Goal: Task Accomplishment & Management: Use online tool/utility

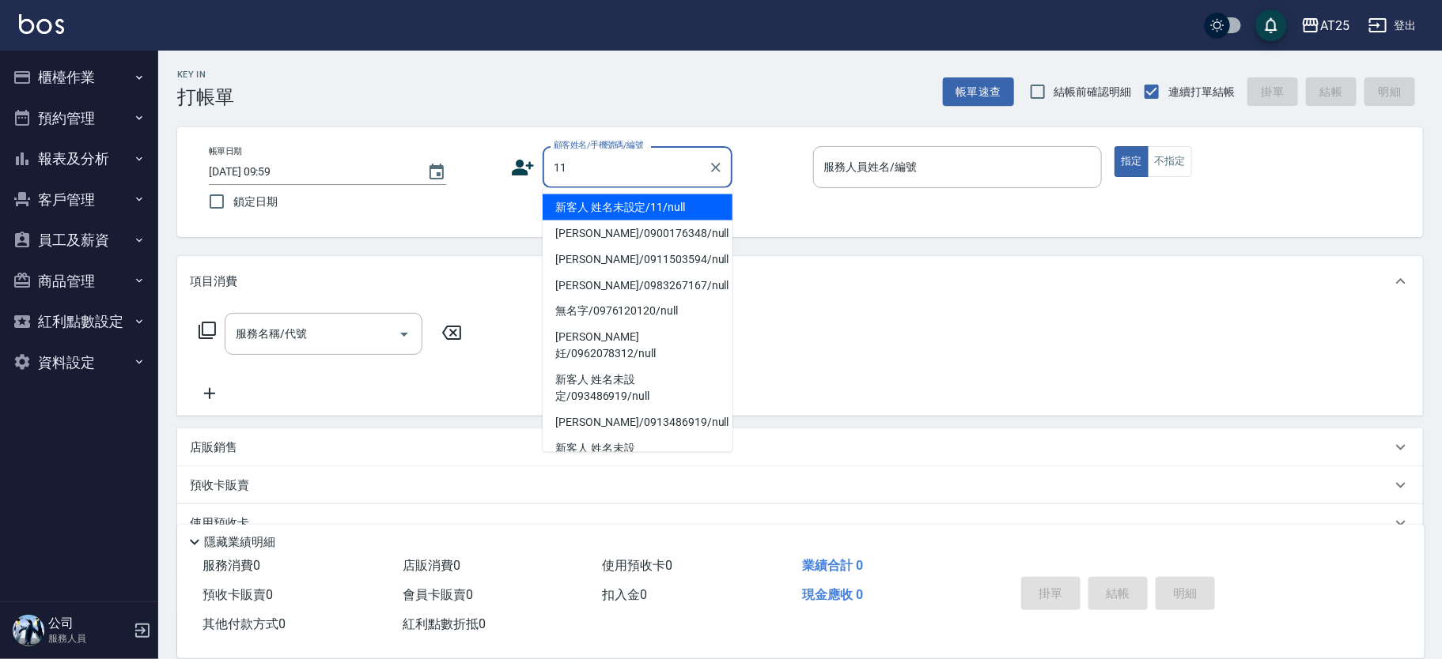
type input "新客人 姓名未設定/11/null"
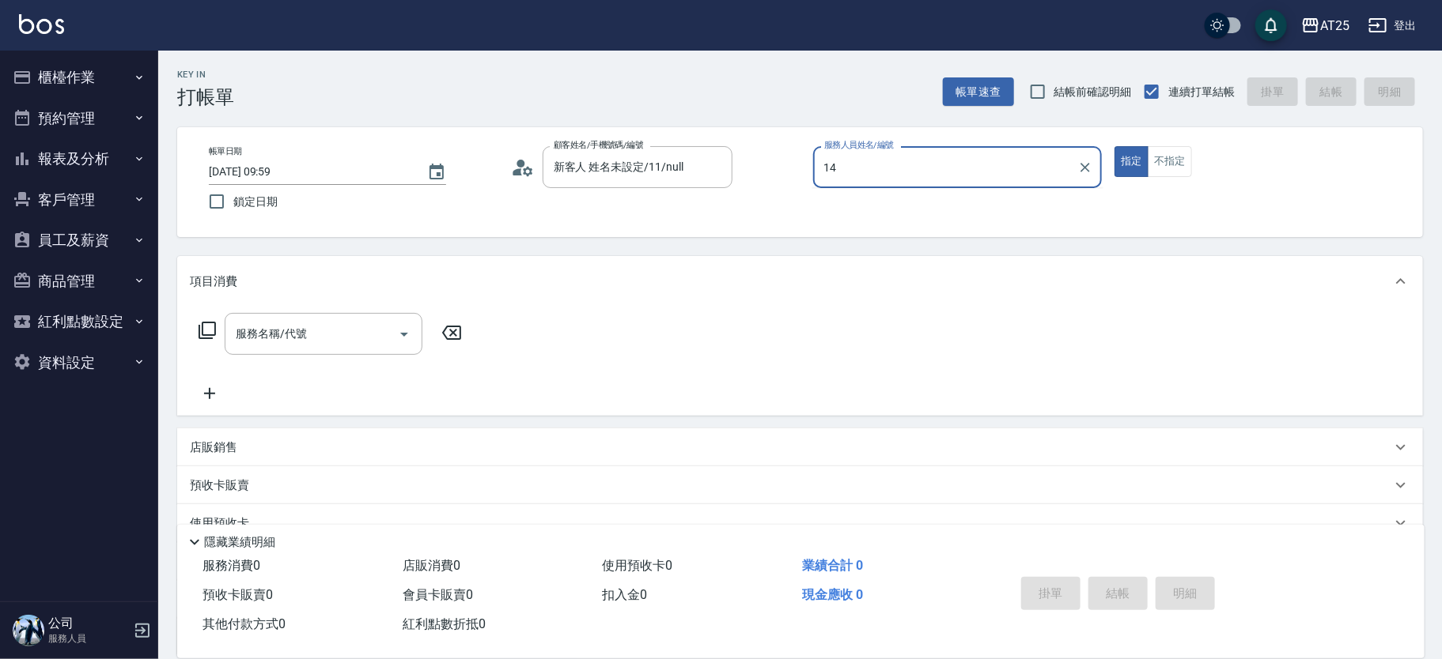
type input "14"
click at [1114, 146] on button "指定" at bounding box center [1131, 161] width 34 height 31
type button "true"
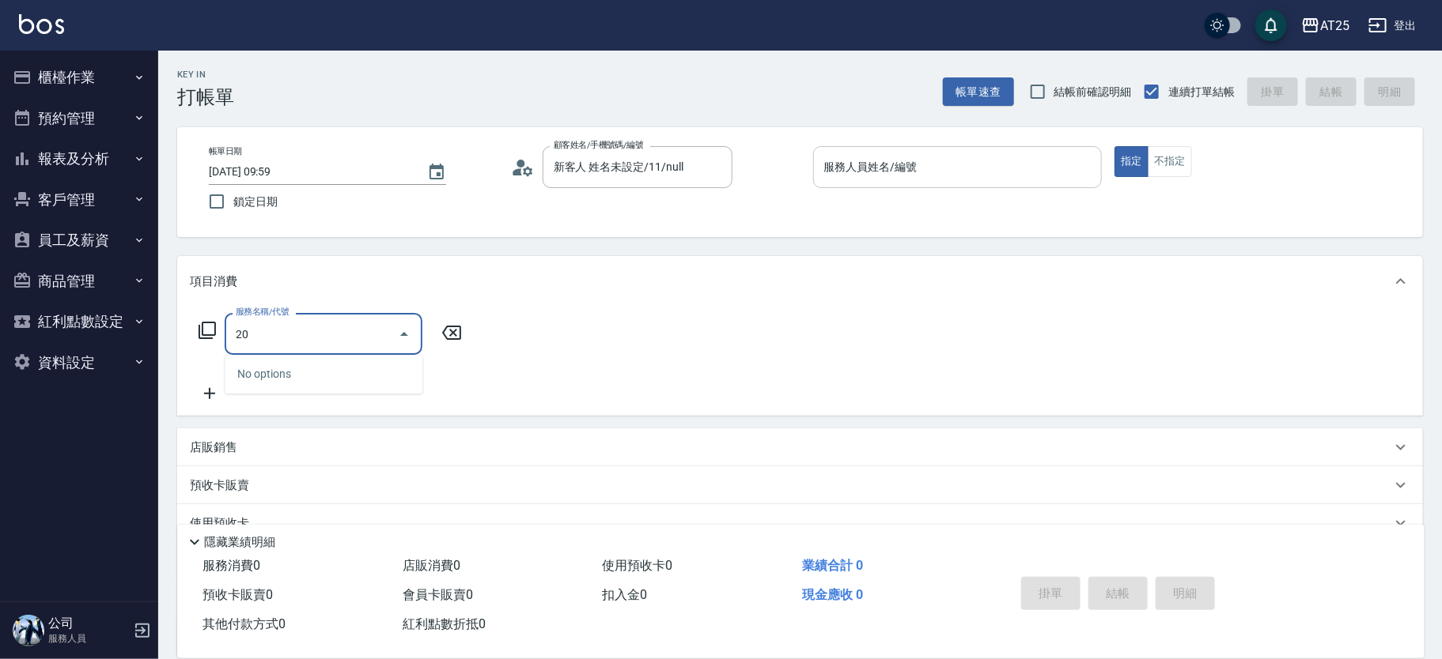
type input "201"
type input "30"
type input "洗髮(201)"
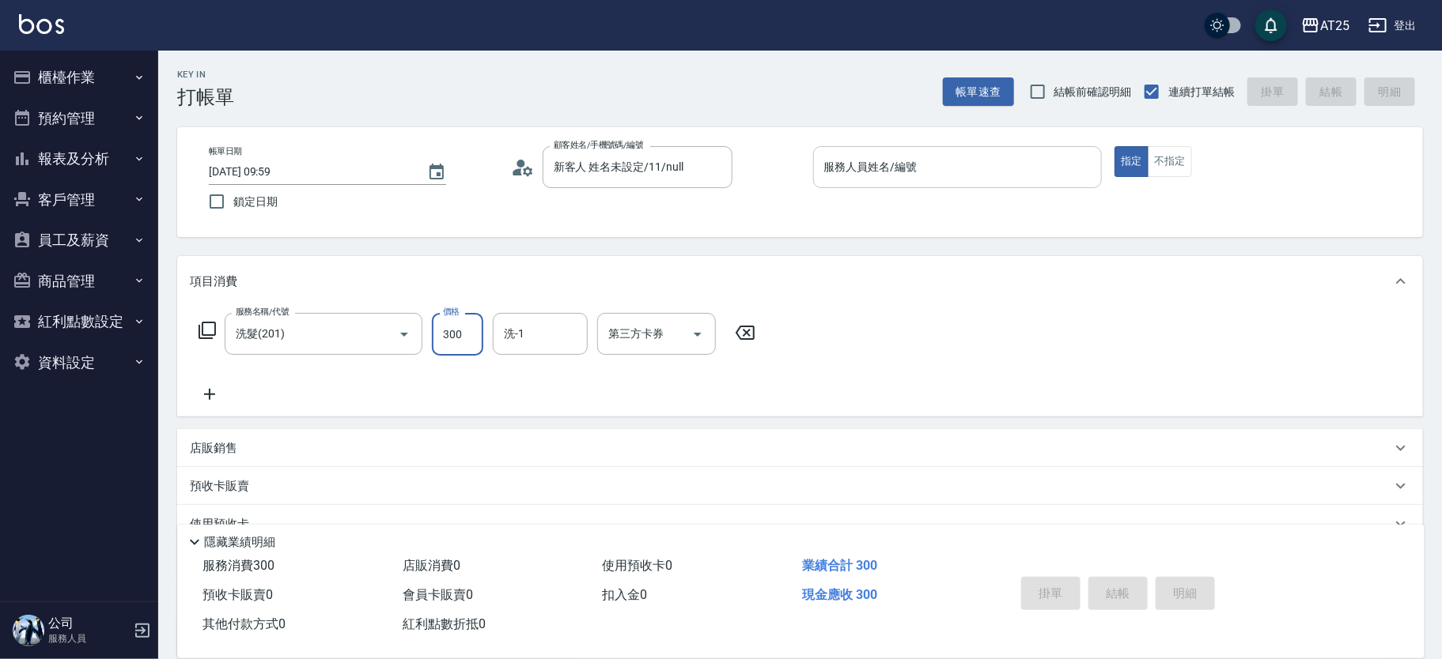
type input "0"
type input "40"
type input "400"
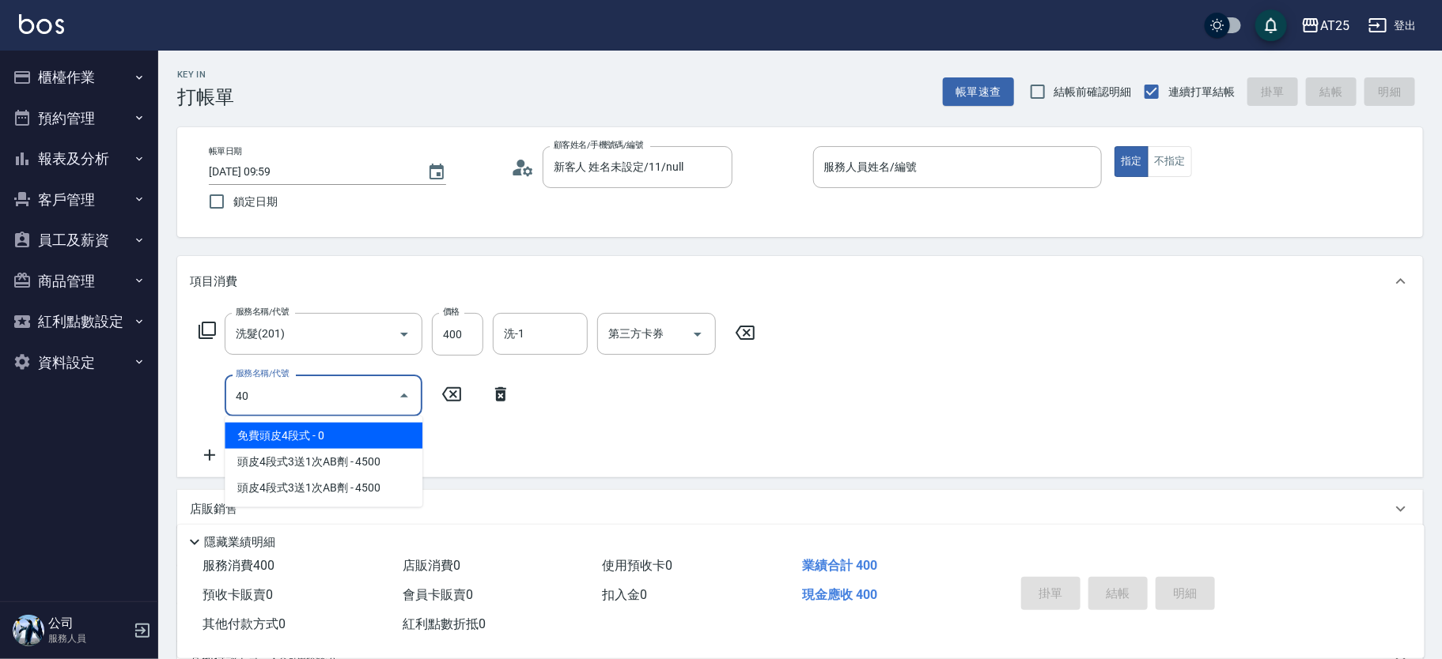
type input "401"
type input "70"
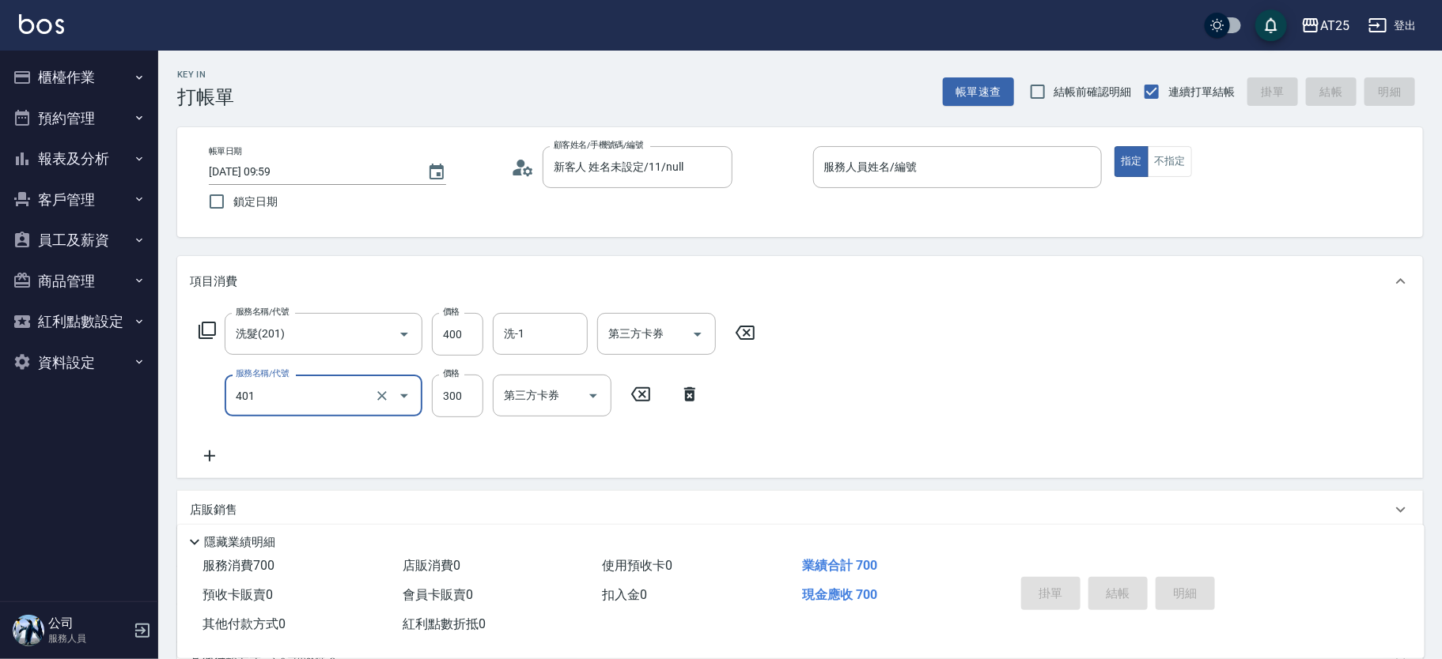
type input "剪髮(401)"
type input "40"
type input "80"
type input "400"
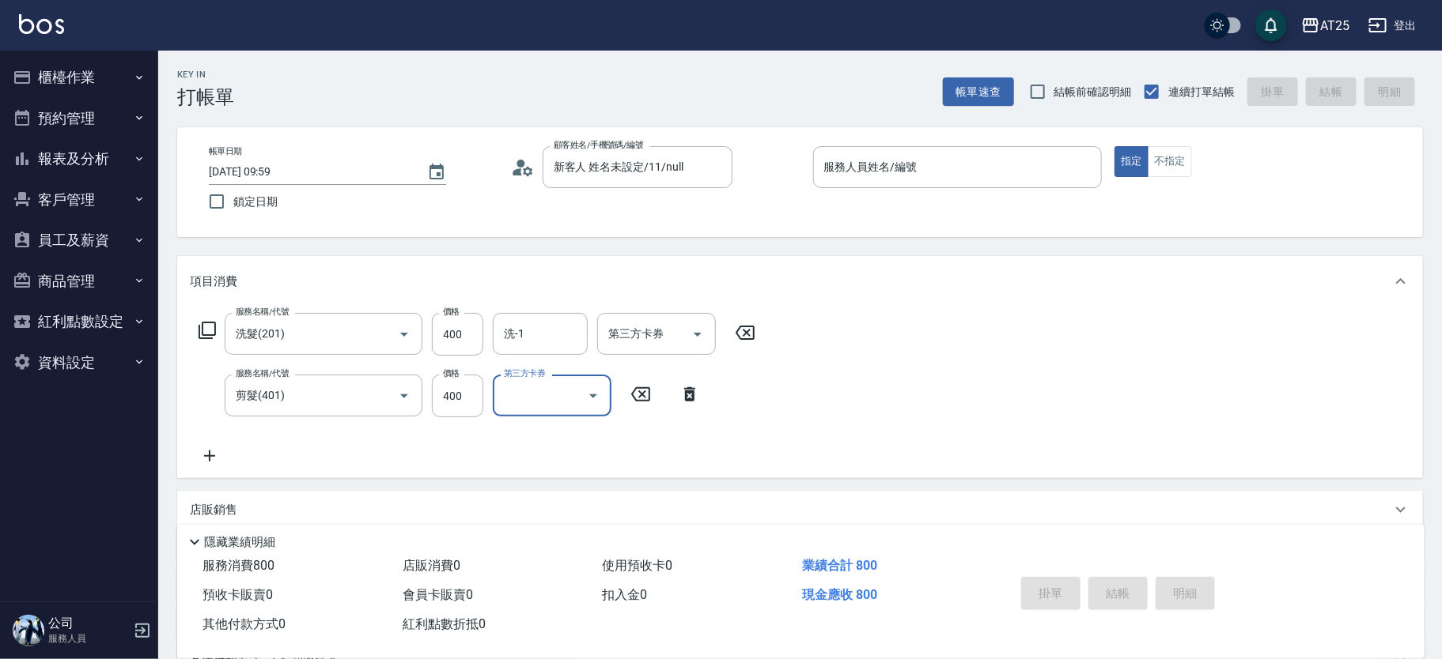
scroll to position [57, 0]
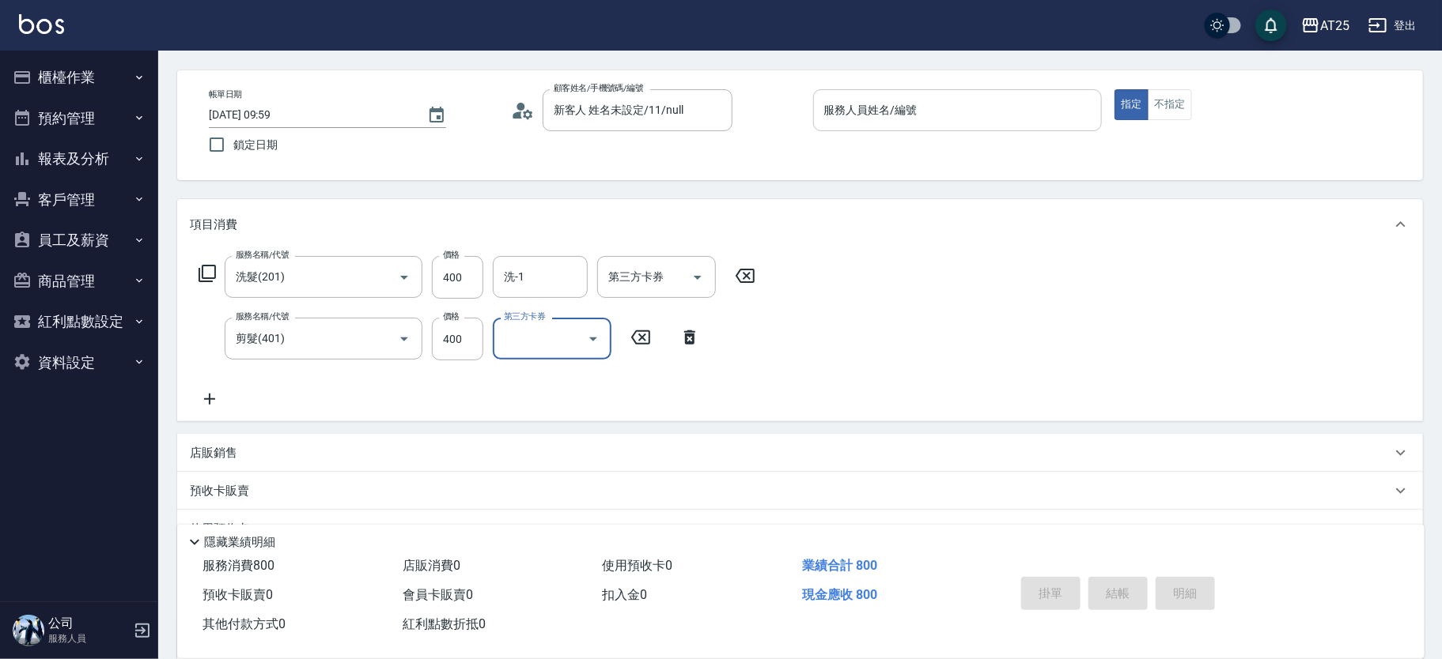
click at [934, 109] on input "服務人員姓名/編號" at bounding box center [957, 110] width 275 height 28
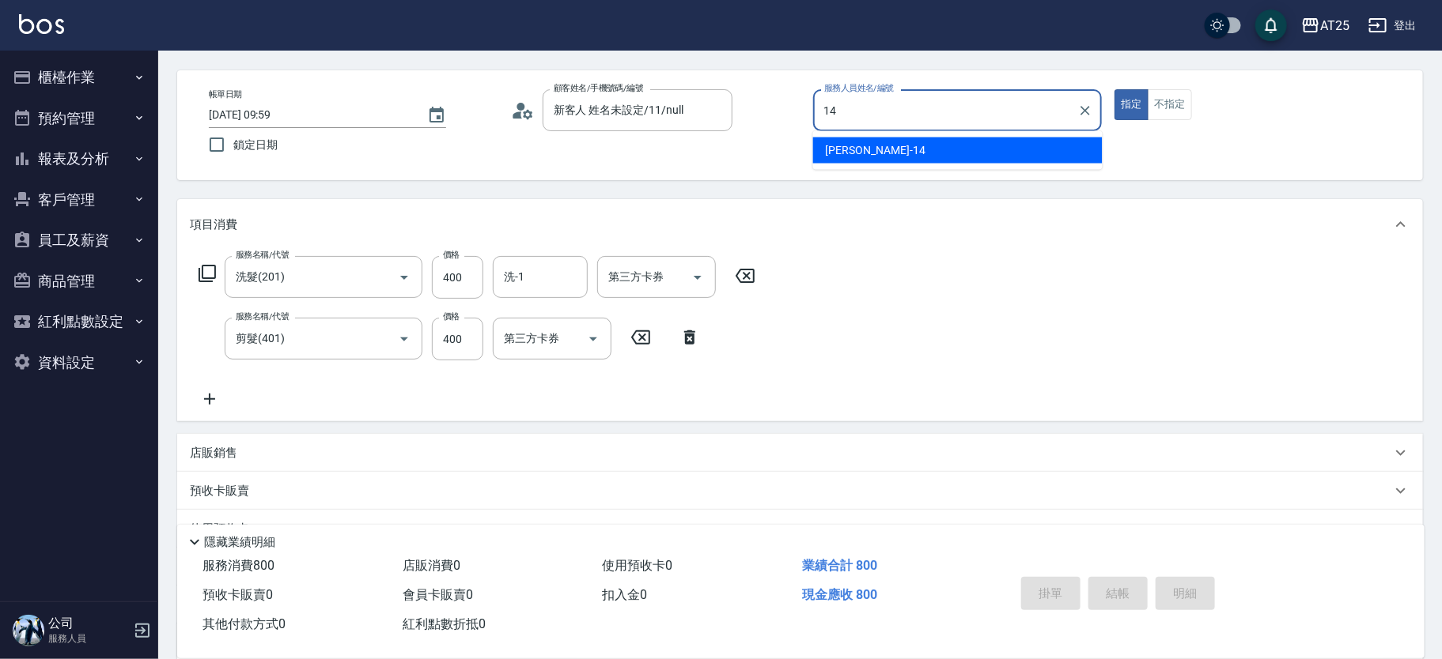
type input "[PERSON_NAME]-14"
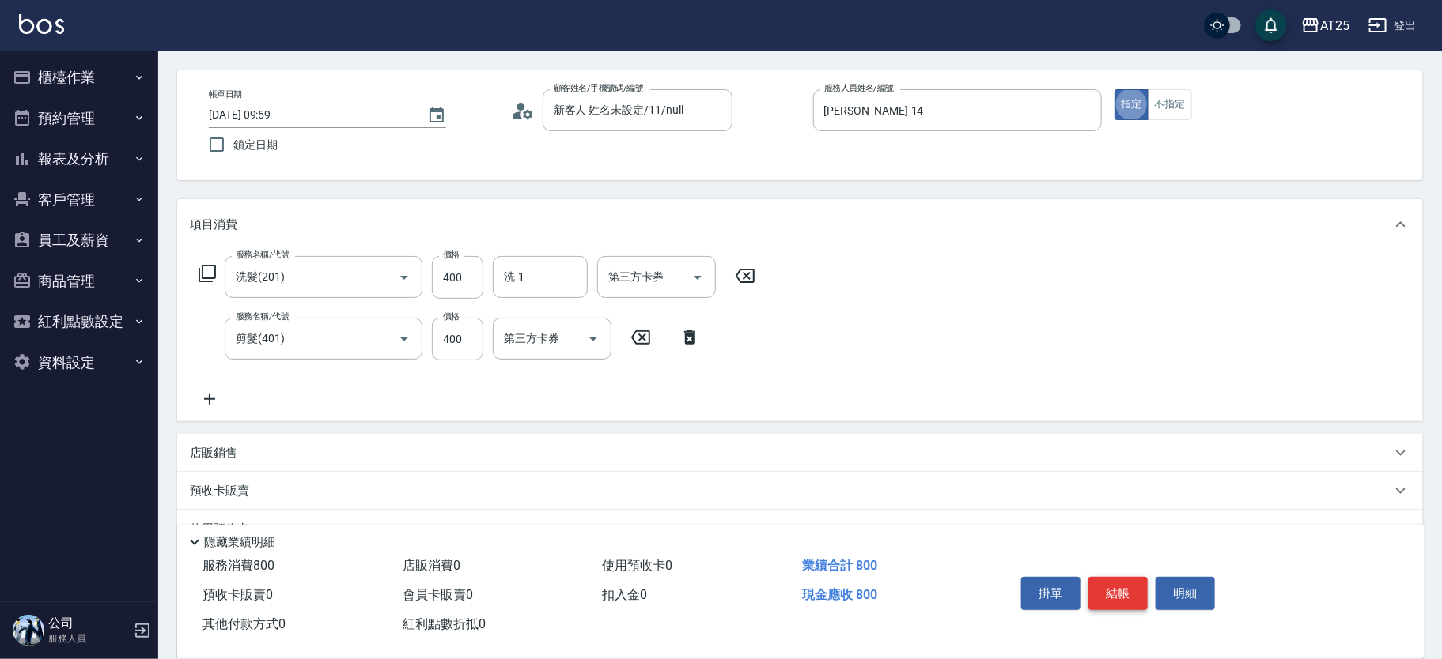
click at [1121, 600] on button "結帳" at bounding box center [1117, 593] width 59 height 33
type input "[DATE] 10:28"
type input "0"
